Goal: Task Accomplishment & Management: Manage account settings

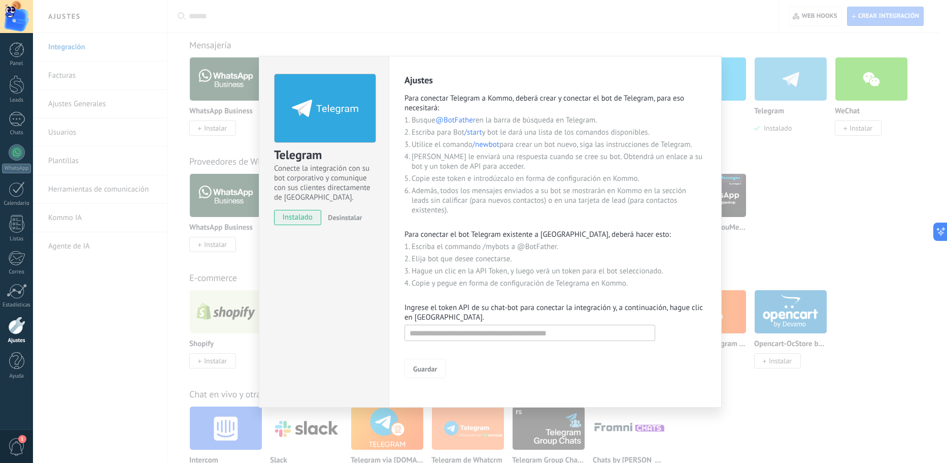
scroll to position [203, 0]
click at [472, 332] on input "text" at bounding box center [530, 332] width 251 height 16
paste input "**********"
type input "**********"
click at [423, 371] on span "Guardar" at bounding box center [425, 368] width 24 height 7
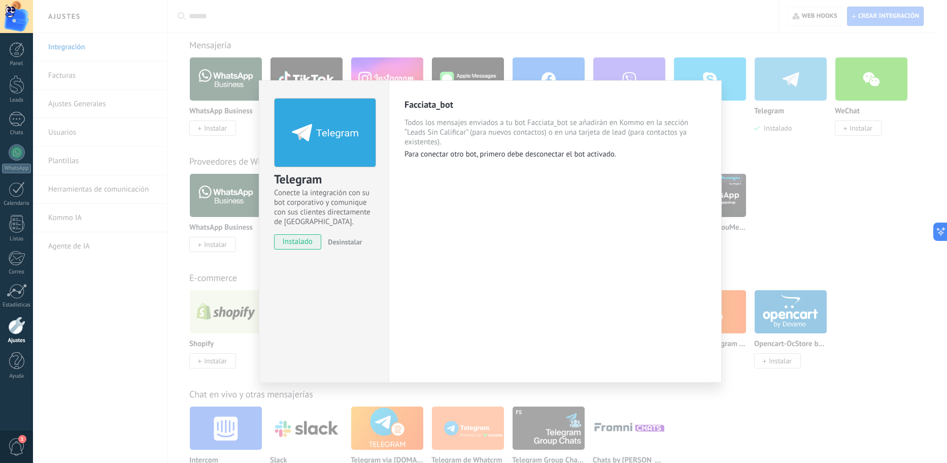
click at [558, 223] on div "Facciata_bot Todos los mensajes enviados a tu bot Facciata_bot se añadirán en K…" at bounding box center [555, 231] width 333 height 302
click at [514, 196] on div "Facciata_bot Todos los mensajes enviados a tu bot Facciata_bot se añadirán en K…" at bounding box center [555, 231] width 333 height 302
click at [590, 150] on p "Para conectar otro bot, primero debe desconectar el bot activado." at bounding box center [556, 154] width 302 height 10
click at [568, 228] on div "Facciata_bot Todos los mensajes enviados a tu bot Facciata_bot se añadirán en K…" at bounding box center [555, 231] width 333 height 302
click at [396, 308] on div "Facciata_bot Todos los mensajes enviados a tu bot Facciata_bot se añadirán en K…" at bounding box center [555, 231] width 333 height 302
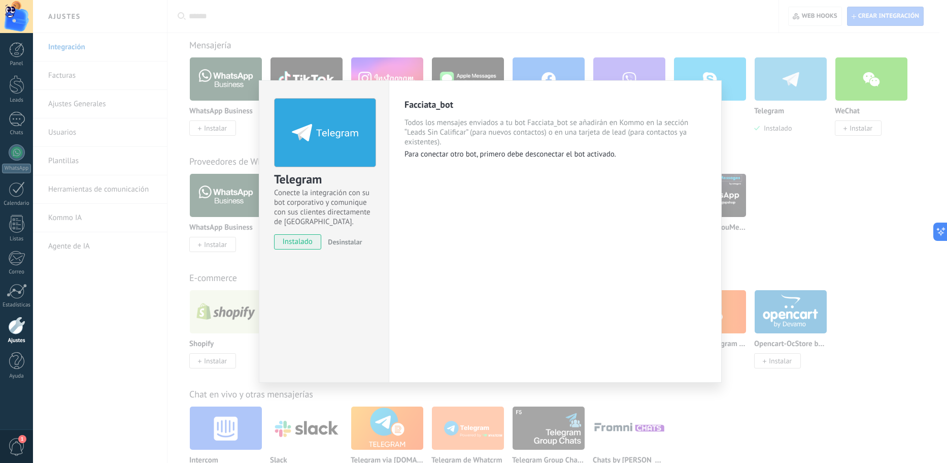
click at [457, 42] on div "Telegram Conecte la integración con su bot corporativo y comunique con sus clie…" at bounding box center [490, 231] width 914 height 463
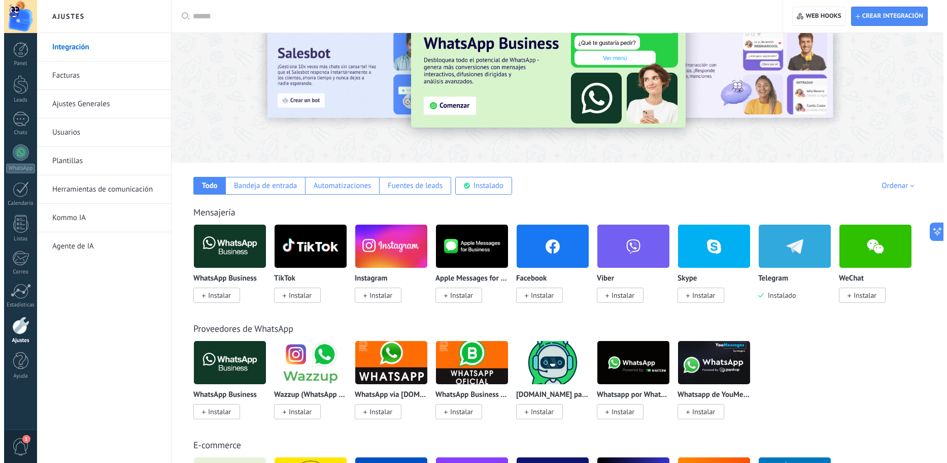
scroll to position [0, 0]
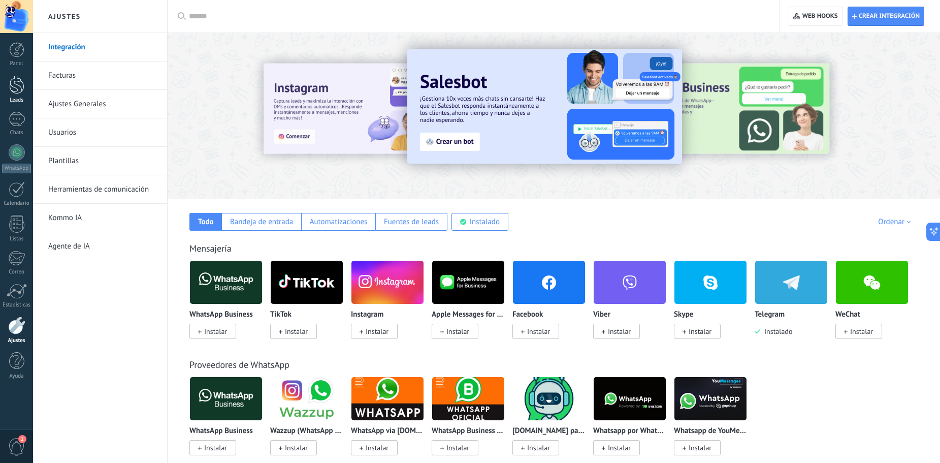
click at [28, 91] on link "Leads" at bounding box center [16, 89] width 33 height 28
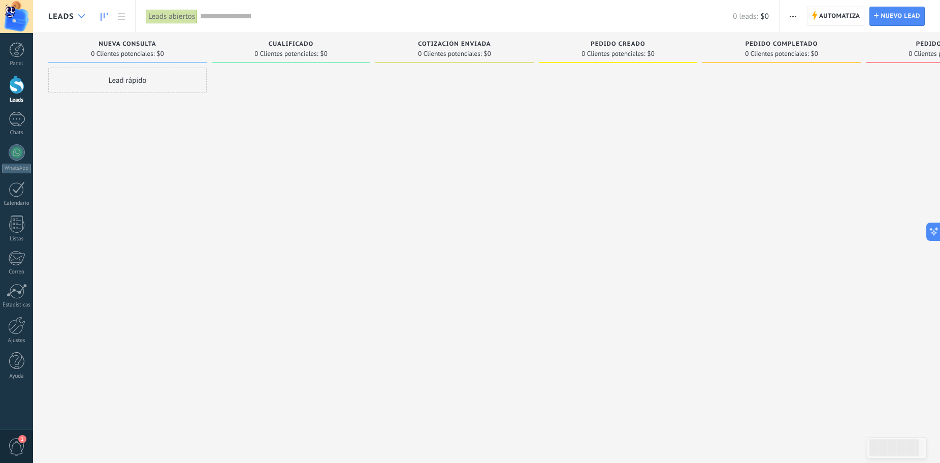
click at [85, 14] on div at bounding box center [81, 17] width 17 height 20
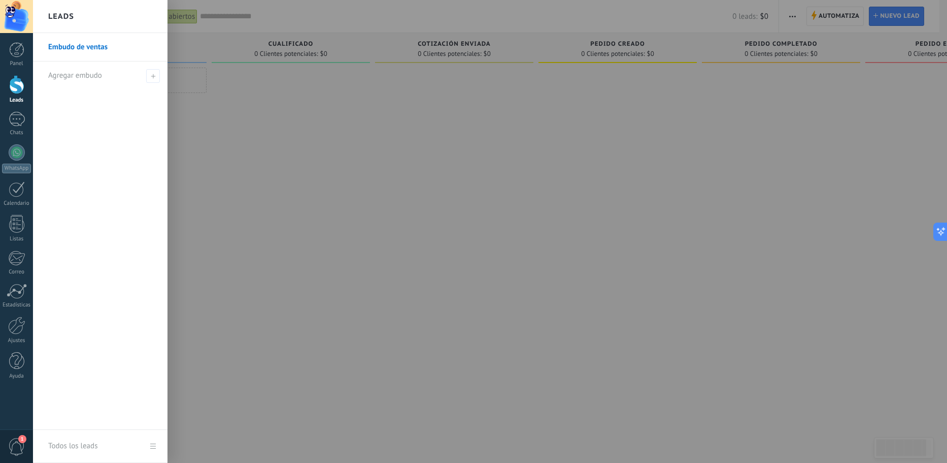
click at [279, 167] on div at bounding box center [506, 231] width 947 height 463
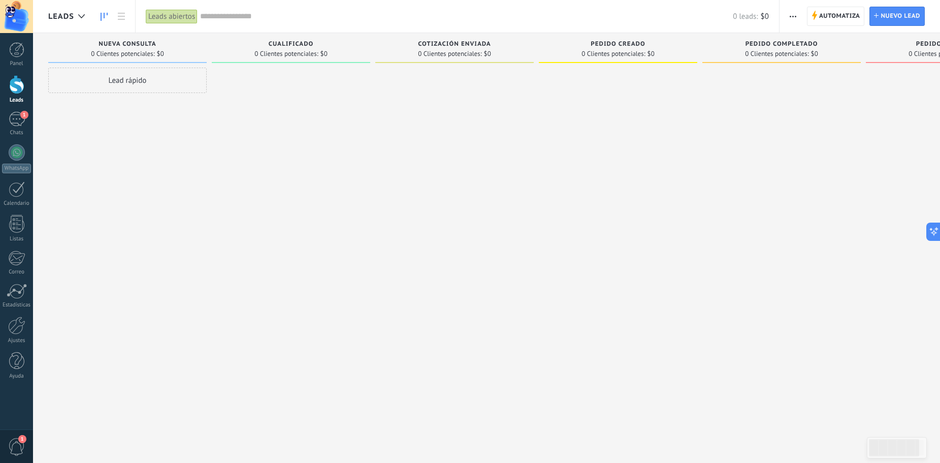
click at [203, 165] on div "Lead rápido" at bounding box center [127, 233] width 158 height 330
click at [23, 121] on div "1" at bounding box center [17, 119] width 16 height 15
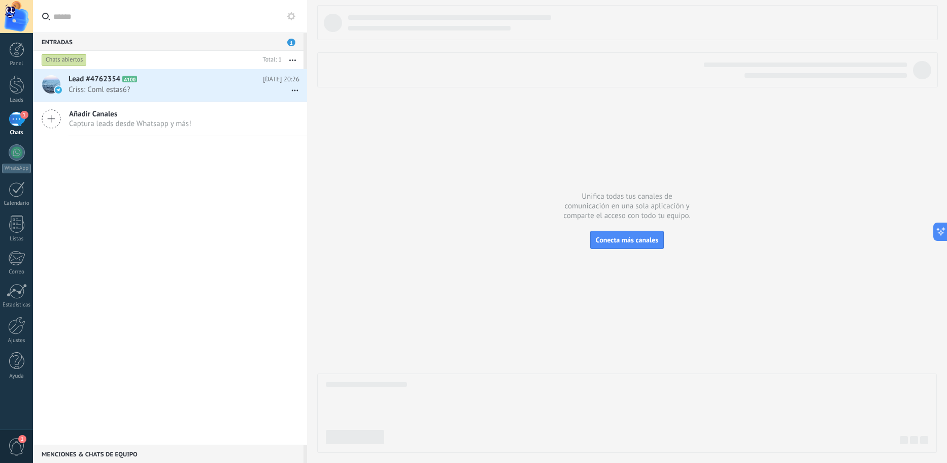
click at [516, 297] on div at bounding box center [627, 228] width 620 height 447
click at [16, 83] on div at bounding box center [16, 84] width 15 height 19
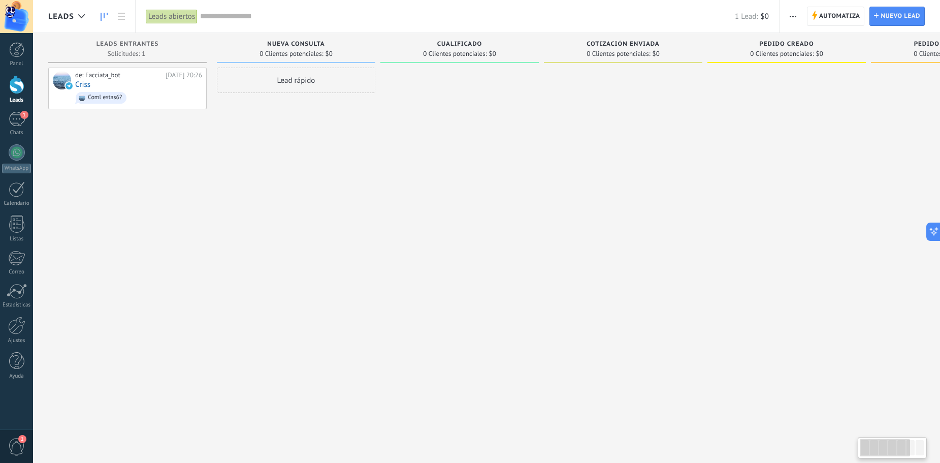
click at [297, 176] on div "Lead rápido" at bounding box center [296, 233] width 158 height 330
click at [293, 245] on div "Lead rápido" at bounding box center [296, 233] width 158 height 330
click at [118, 85] on div "de: Facciata_bot [DATE] 20:26 Criss Coml estas6?" at bounding box center [138, 88] width 127 height 35
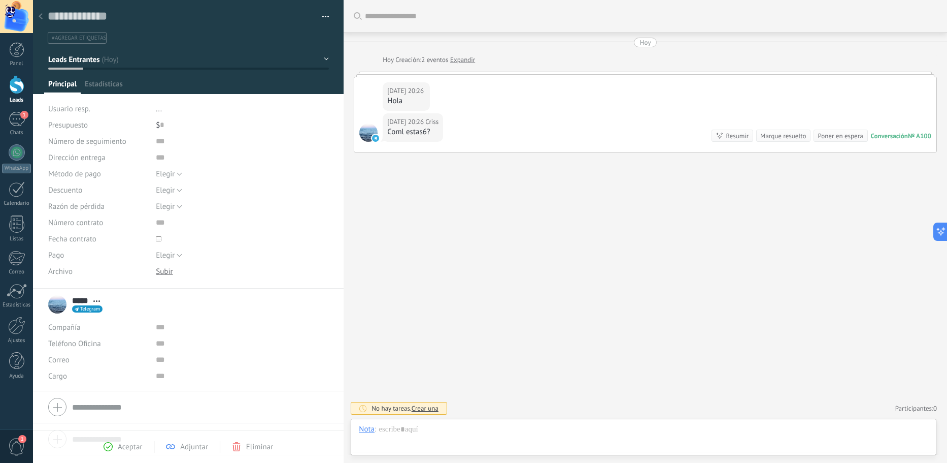
scroll to position [15, 0]
click at [412, 127] on div "Coml estas6?" at bounding box center [412, 132] width 51 height 10
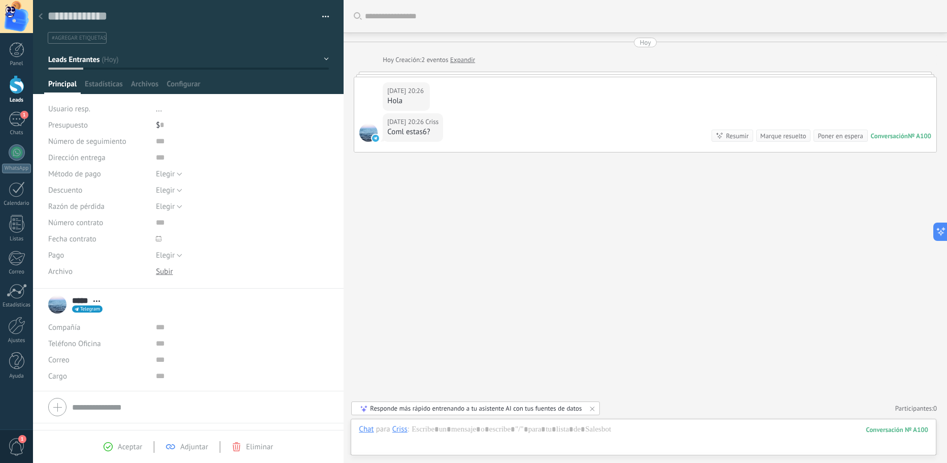
click at [646, 231] on div "Buscar Carga más [DATE] [DATE] Creación: 2 eventos Expandir [DATE] 20:26 Criss …" at bounding box center [646, 231] width 604 height 463
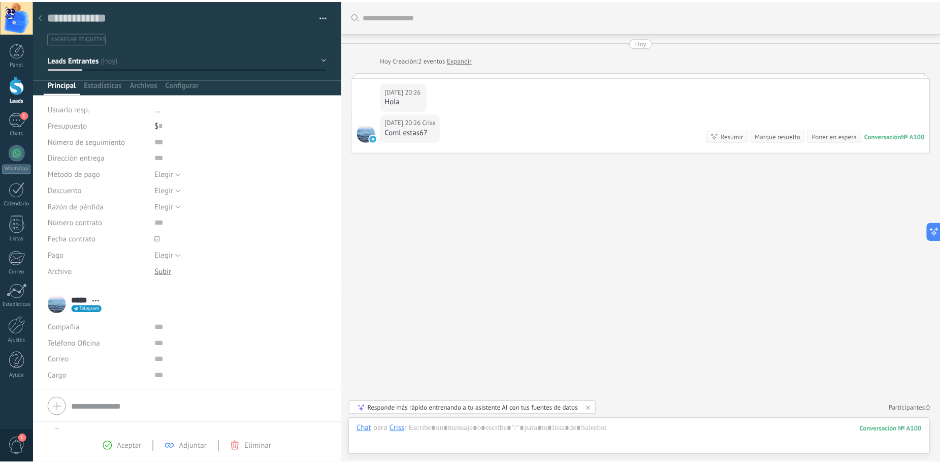
scroll to position [25, 0]
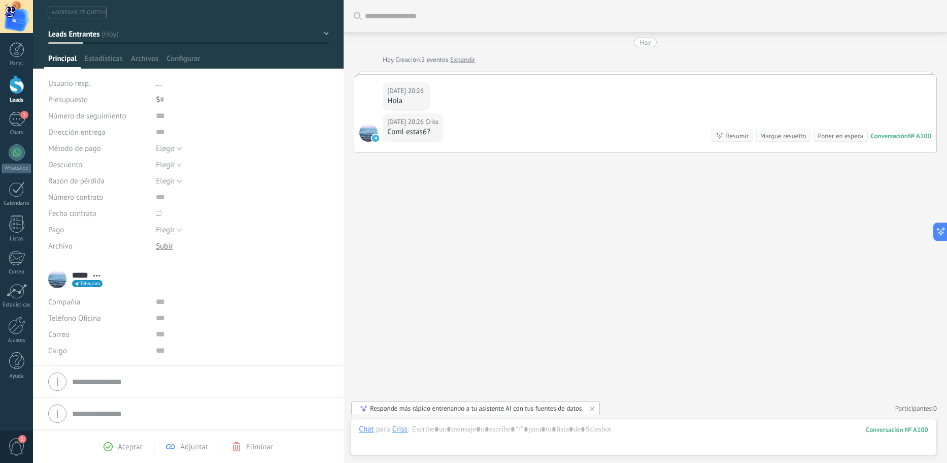
click at [274, 212] on div at bounding box center [242, 213] width 173 height 16
click at [20, 86] on div at bounding box center [16, 84] width 15 height 19
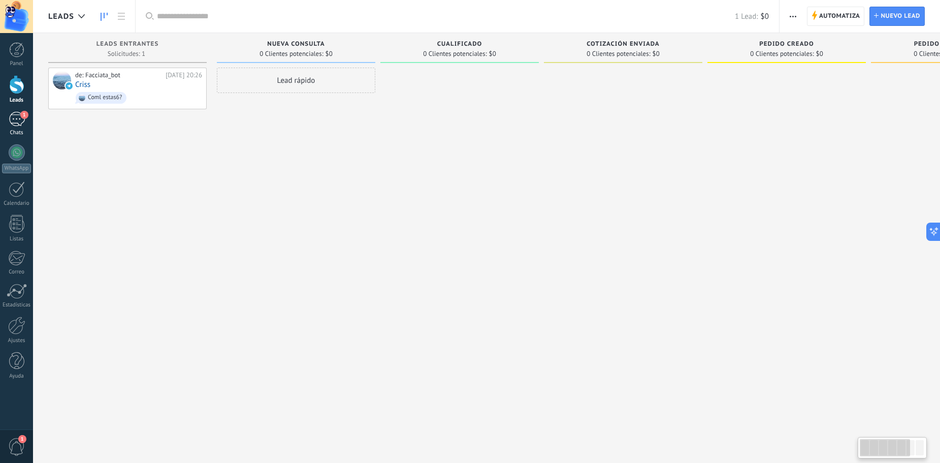
click at [19, 128] on link "1 Chats" at bounding box center [16, 124] width 33 height 24
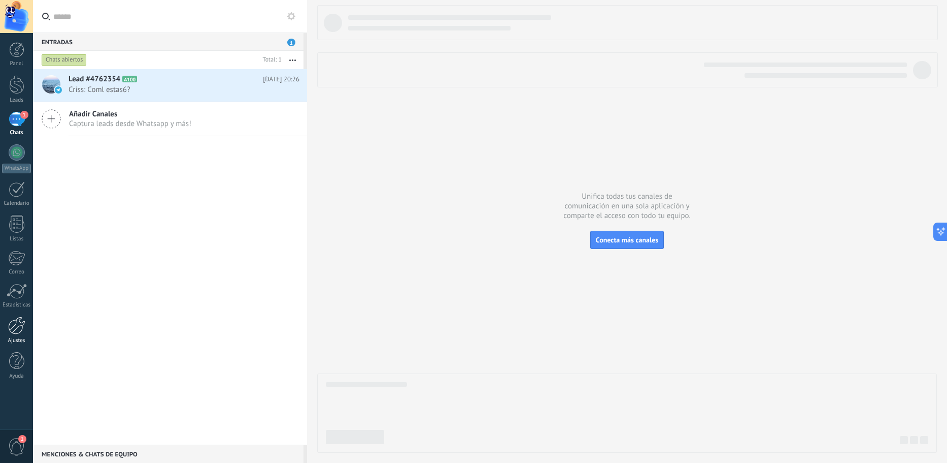
click at [19, 329] on div at bounding box center [16, 325] width 17 height 18
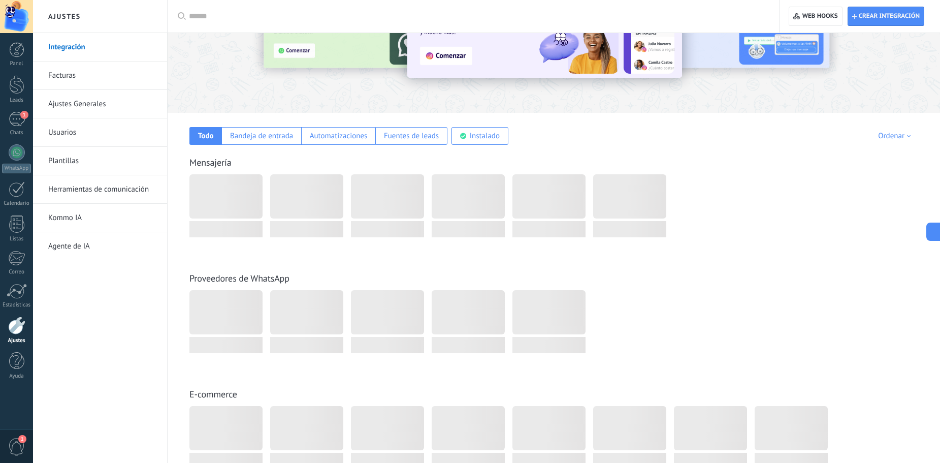
scroll to position [102, 0]
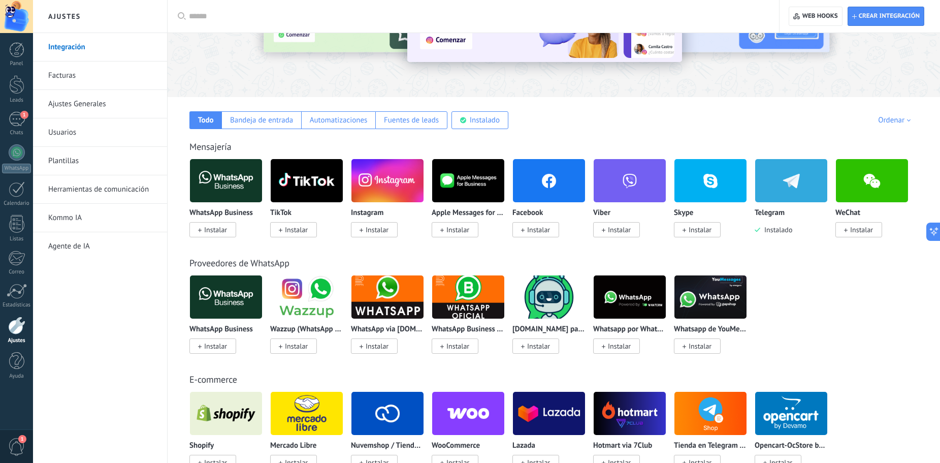
click at [381, 226] on span "Instalar" at bounding box center [377, 229] width 23 height 9
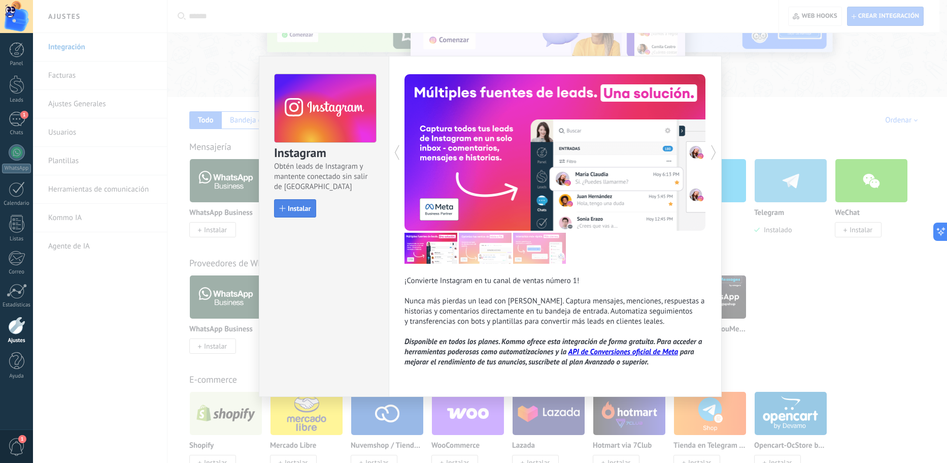
click at [302, 205] on span "Instalar" at bounding box center [299, 208] width 23 height 7
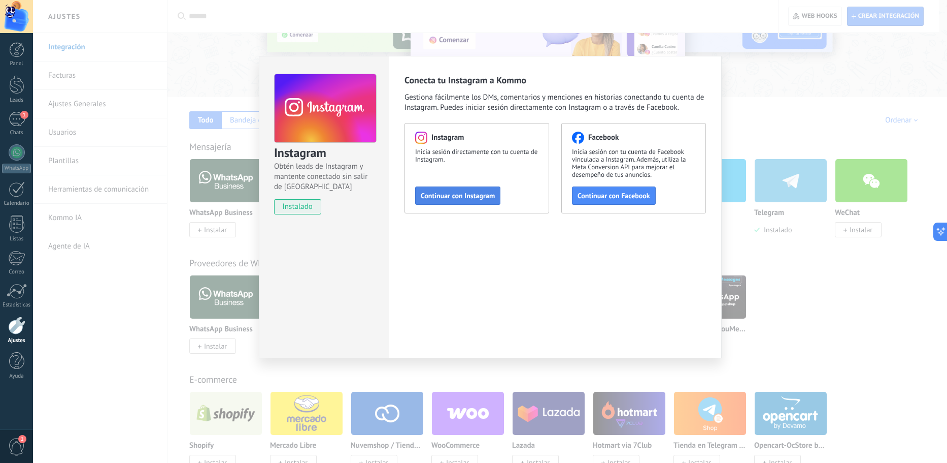
click at [450, 194] on span "Continuar con Instagram" at bounding box center [458, 195] width 74 height 7
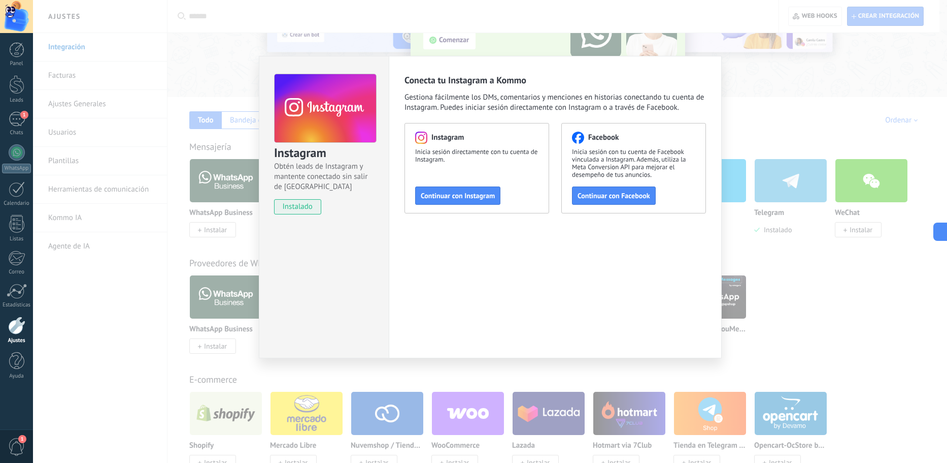
click at [533, 302] on div "Conecta tu Instagram a Kommo Gestiona fácilmente los DMs, comentarios y mencion…" at bounding box center [555, 207] width 333 height 302
click at [454, 193] on span "Continuar con Instagram" at bounding box center [458, 195] width 74 height 7
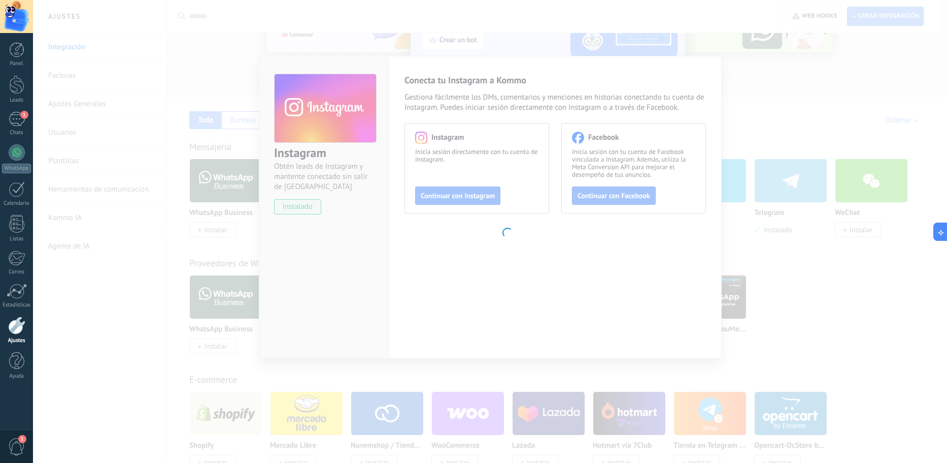
click at [741, 77] on body ".abccls-1,.abccls-2{fill-rule:evenodd}.abccls-2{fill:#fff} .abfcls-1{fill:none}…" at bounding box center [473, 129] width 947 height 463
click at [281, 130] on body ".abccls-1,.abccls-2{fill-rule:evenodd}.abccls-2{fill:#fff} .abfcls-1{fill:none}…" at bounding box center [473, 129] width 947 height 463
click at [176, 102] on body ".abccls-1,.abccls-2{fill-rule:evenodd}.abccls-2{fill:#fff} .abfcls-1{fill:none}…" at bounding box center [473, 129] width 947 height 463
click at [235, 104] on body ".abccls-1,.abccls-2{fill-rule:evenodd}.abccls-2{fill:#fff} .abfcls-1{fill:none}…" at bounding box center [473, 129] width 947 height 463
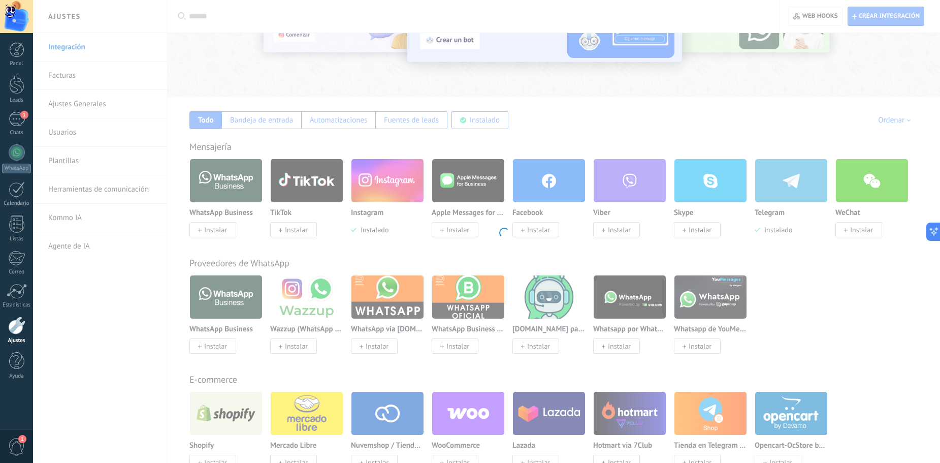
click at [153, 56] on body ".abccls-1,.abccls-2{fill-rule:evenodd}.abccls-2{fill:#fff} .abfcls-1{fill:none}…" at bounding box center [470, 129] width 940 height 463
click at [80, 244] on body ".abccls-1,.abccls-2{fill-rule:evenodd}.abccls-2{fill:#fff} .abfcls-1{fill:none}…" at bounding box center [470, 129] width 940 height 463
click at [133, 104] on body ".abccls-1,.abccls-2{fill-rule:evenodd}.abccls-2{fill:#fff} .abfcls-1{fill:none}…" at bounding box center [470, 129] width 940 height 463
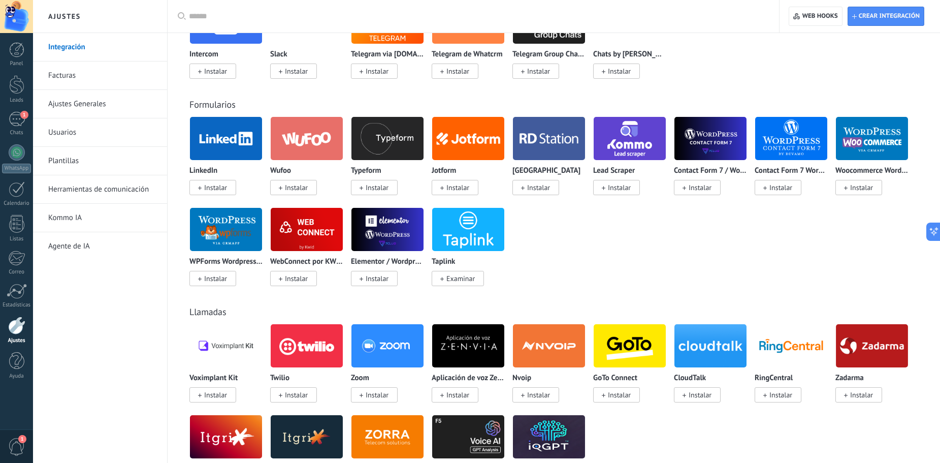
scroll to position [609, 0]
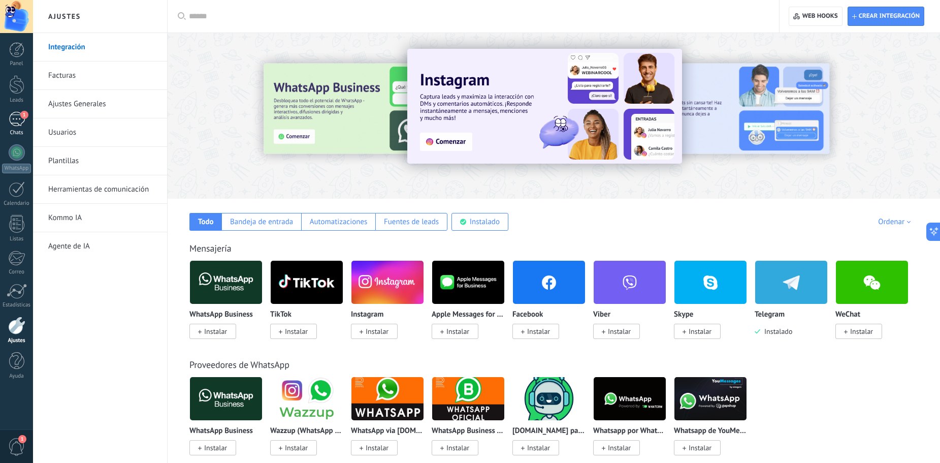
click at [11, 124] on div "1" at bounding box center [17, 119] width 16 height 15
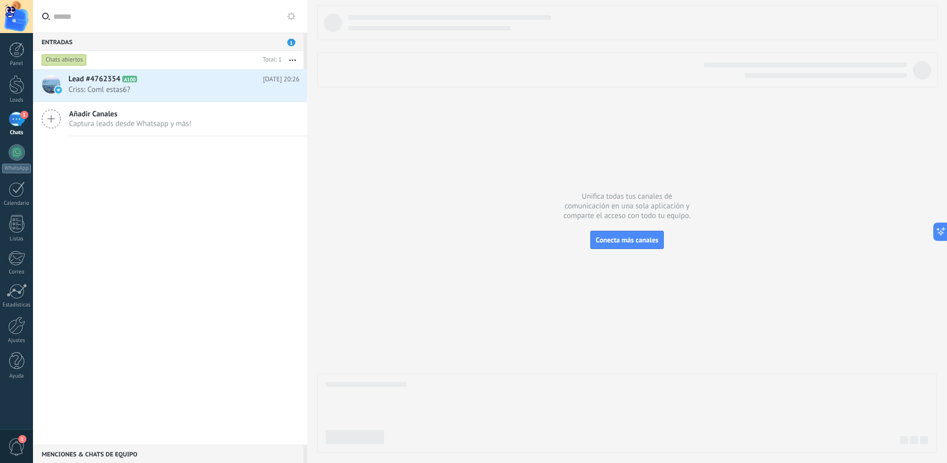
click at [128, 220] on div "Lead #4762354 A100 Hoy 20:26 Criss: Coml estas6? Añadir Canales Captura leads d…" at bounding box center [170, 256] width 274 height 375
click at [150, 84] on icon at bounding box center [145, 79] width 10 height 10
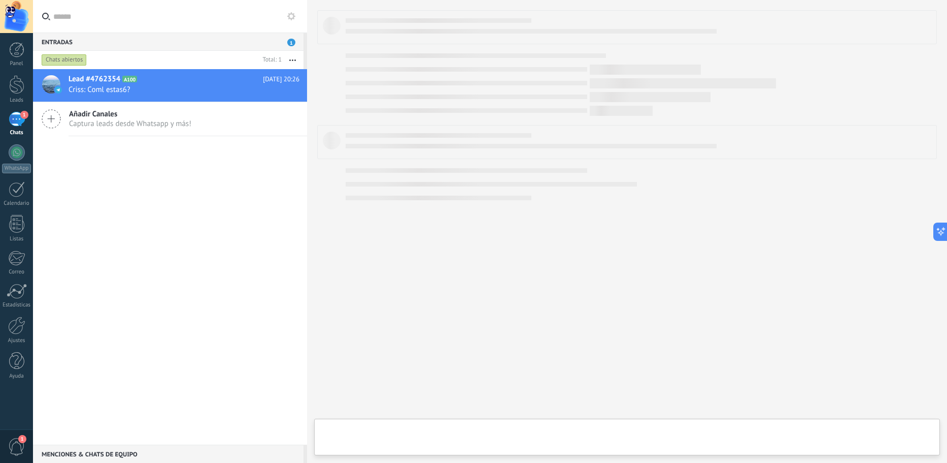
click at [153, 154] on div "Lead #4762354 A100 Hoy 20:26 Criss: Coml estas6? Añadir Canales Captura leads d…" at bounding box center [170, 256] width 274 height 375
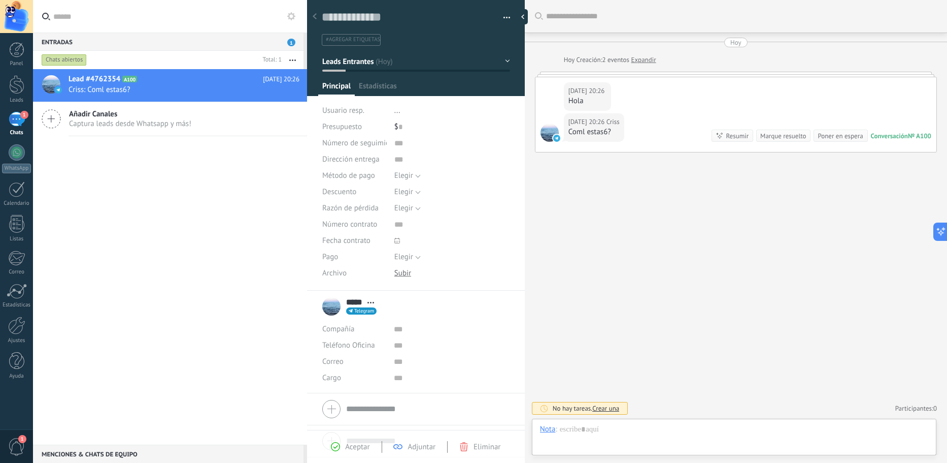
scroll to position [15, 0]
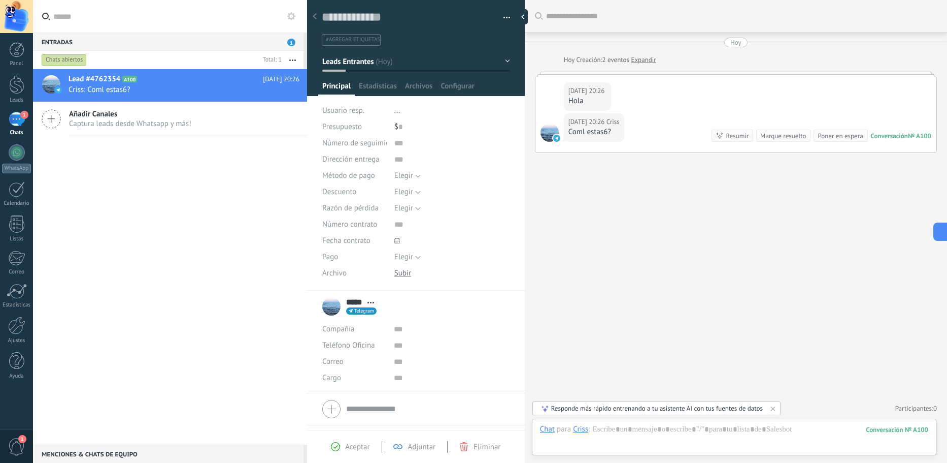
click at [154, 158] on div "Lead #4762354 A100 Hoy 20:26 Criss: Coml estas6? Añadir Canales Captura leads d…" at bounding box center [170, 256] width 274 height 375
click at [204, 219] on div "Lead #4762354 A100 Hoy 20:26 Criss: Coml estas6? Añadir Canales Captura leads d…" at bounding box center [170, 256] width 274 height 375
click at [203, 219] on div "Lead #4762354 A100 Hoy 20:26 Criss: Coml estas6? Añadir Canales Captura leads d…" at bounding box center [170, 256] width 274 height 375
